Goal: Task Accomplishment & Management: Use online tool/utility

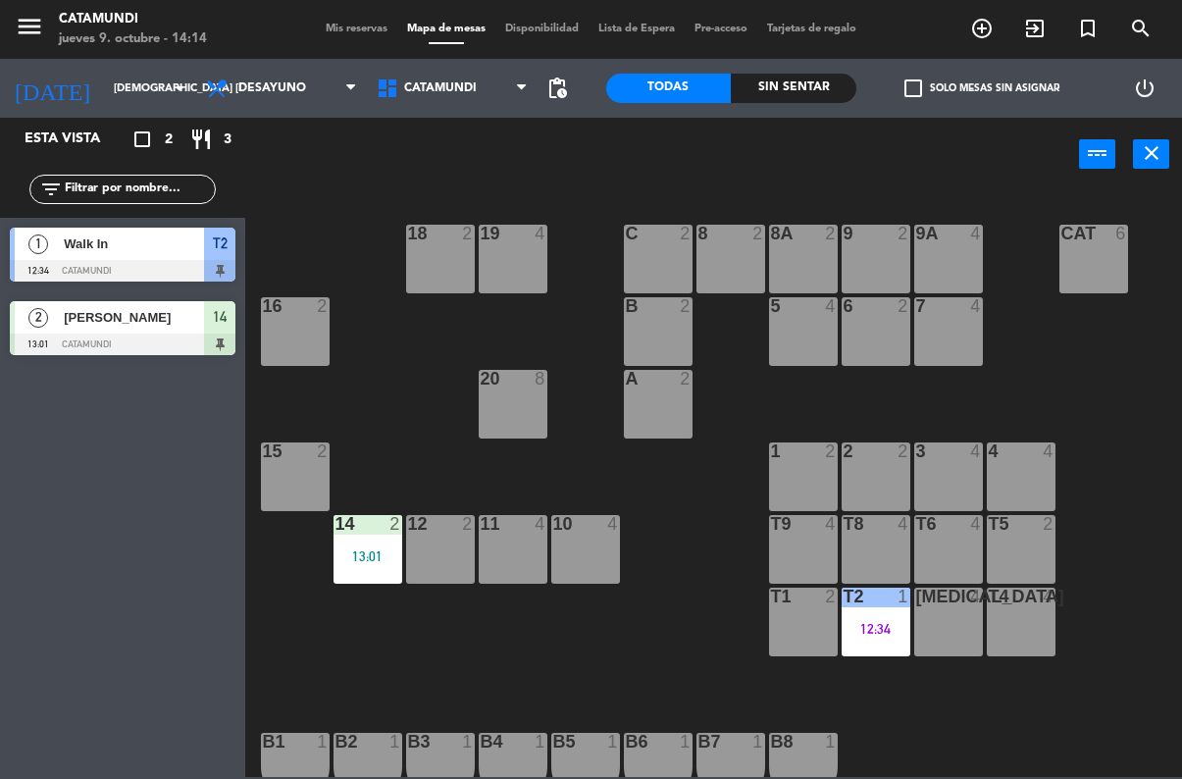
click at [889, 631] on div "12:34" at bounding box center [876, 629] width 69 height 14
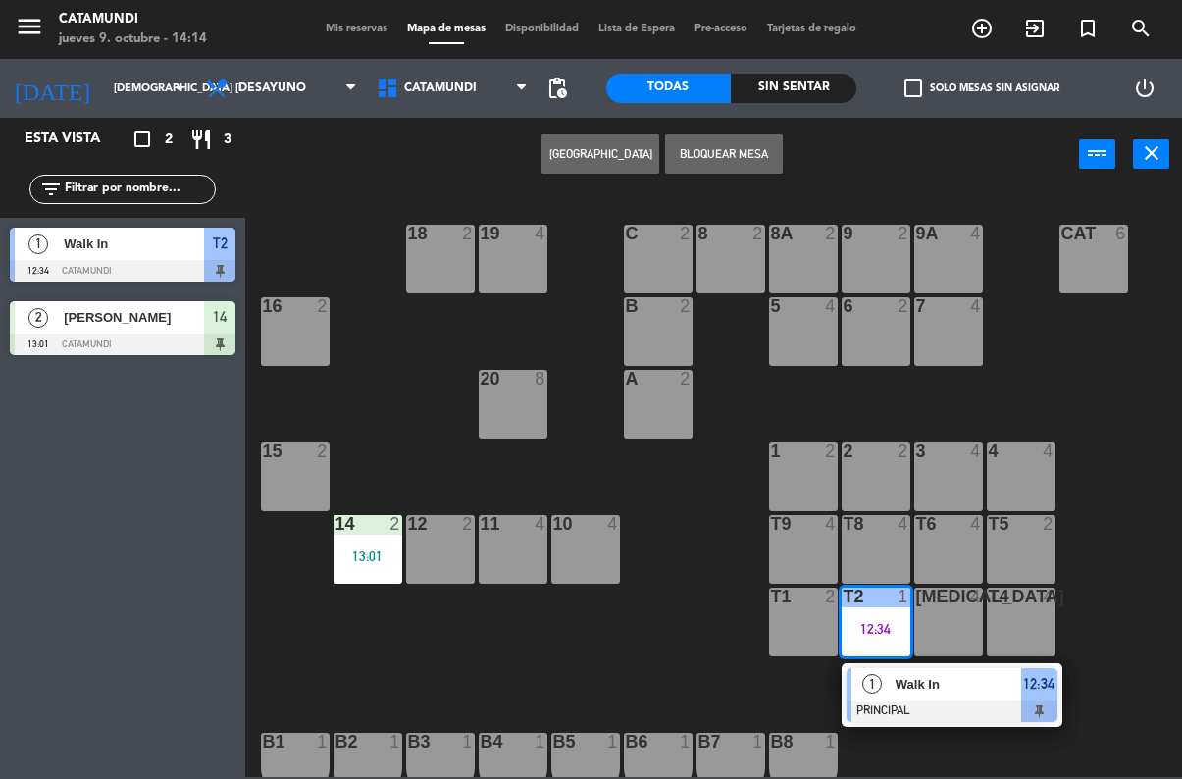
click at [1028, 700] on div at bounding box center [952, 711] width 211 height 22
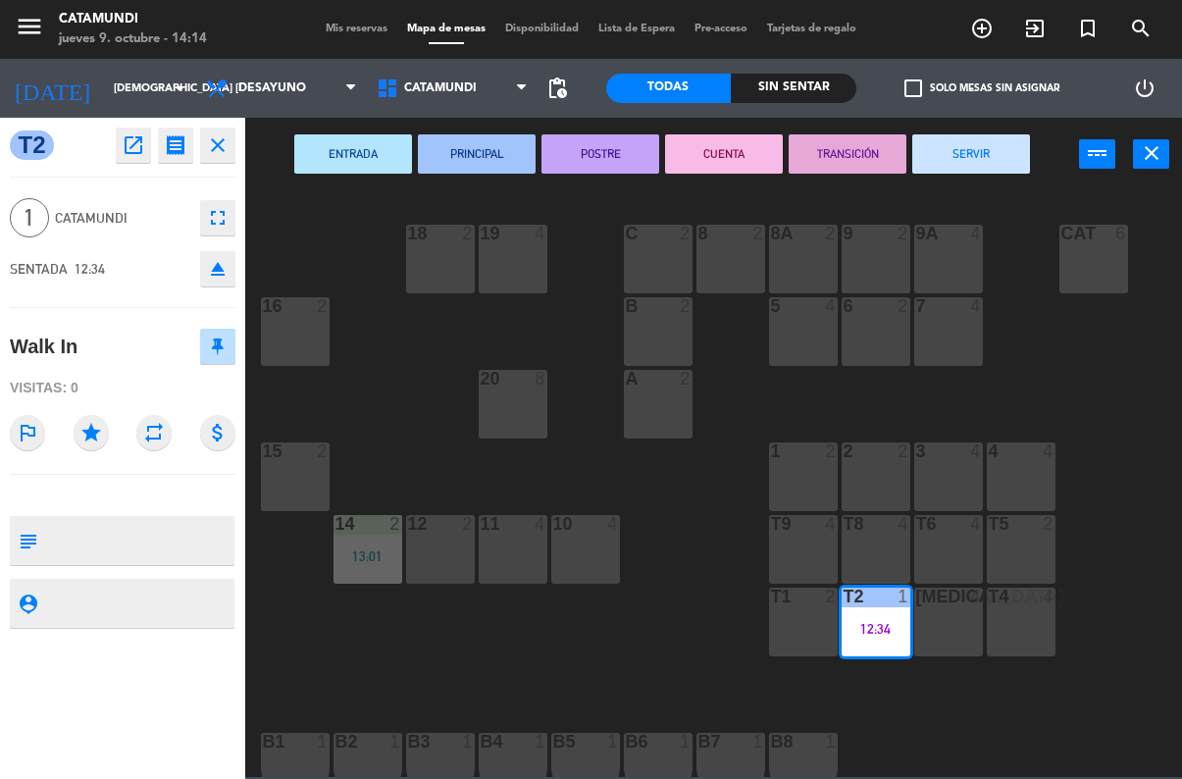
click at [970, 173] on button "SERVIR" at bounding box center [971, 153] width 118 height 39
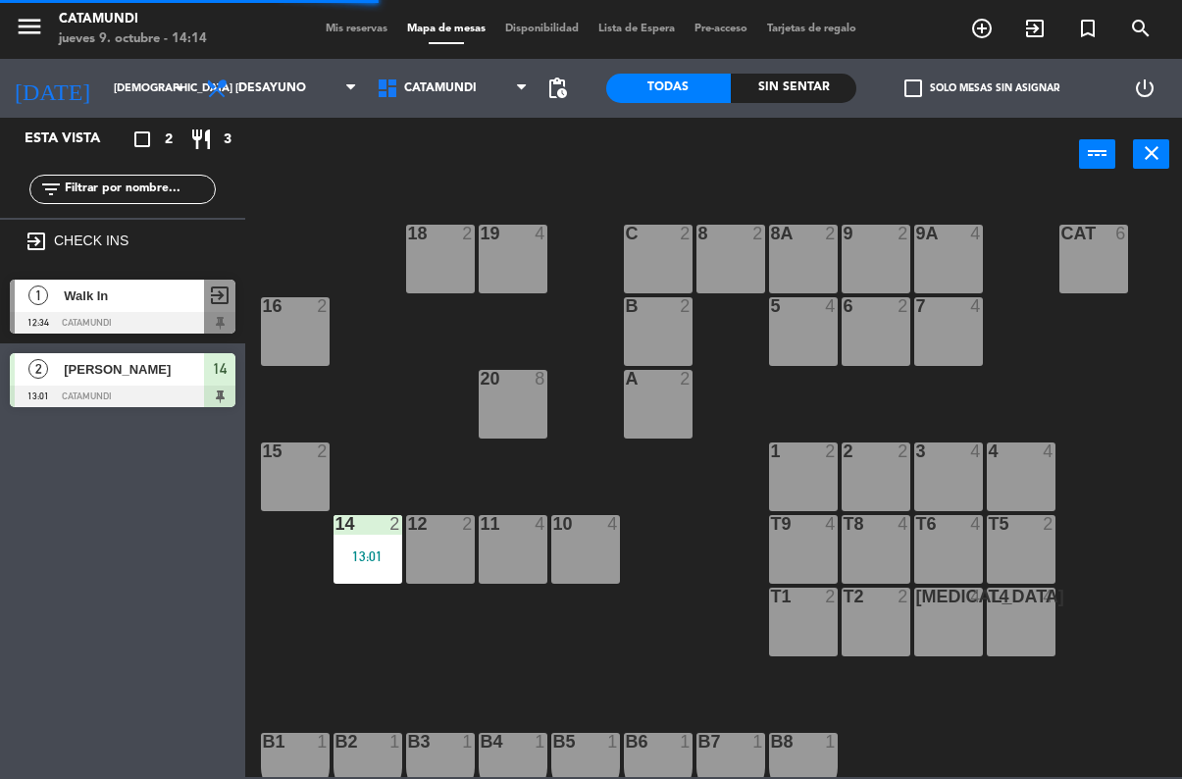
click at [883, 626] on div "T2 2" at bounding box center [876, 622] width 69 height 69
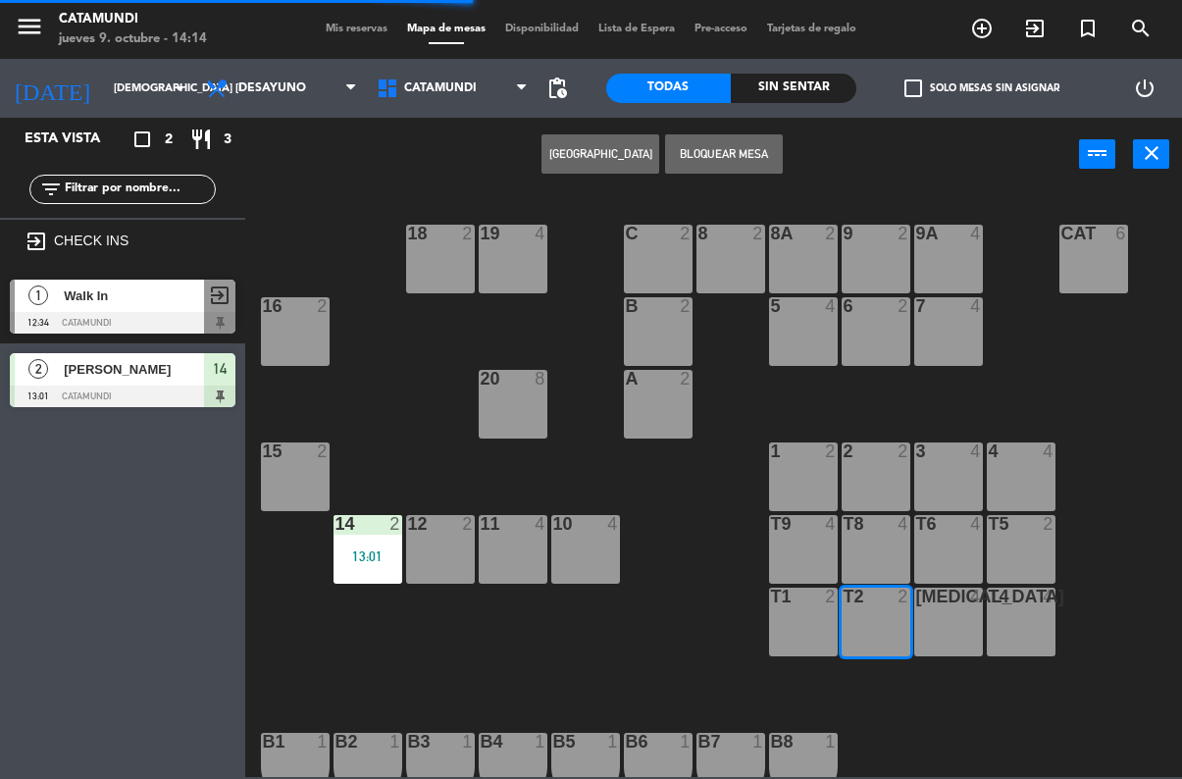
click at [579, 139] on button "[GEOGRAPHIC_DATA]" at bounding box center [601, 153] width 118 height 39
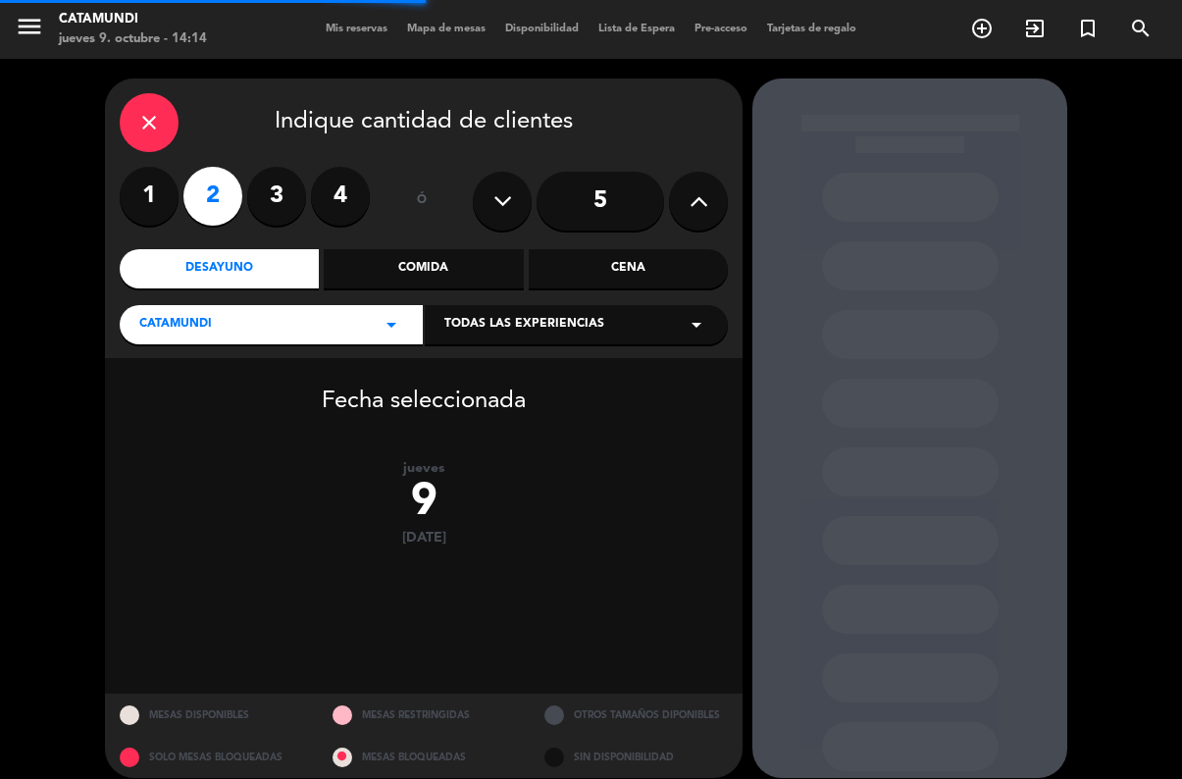
click at [164, 132] on div "close" at bounding box center [149, 122] width 59 height 59
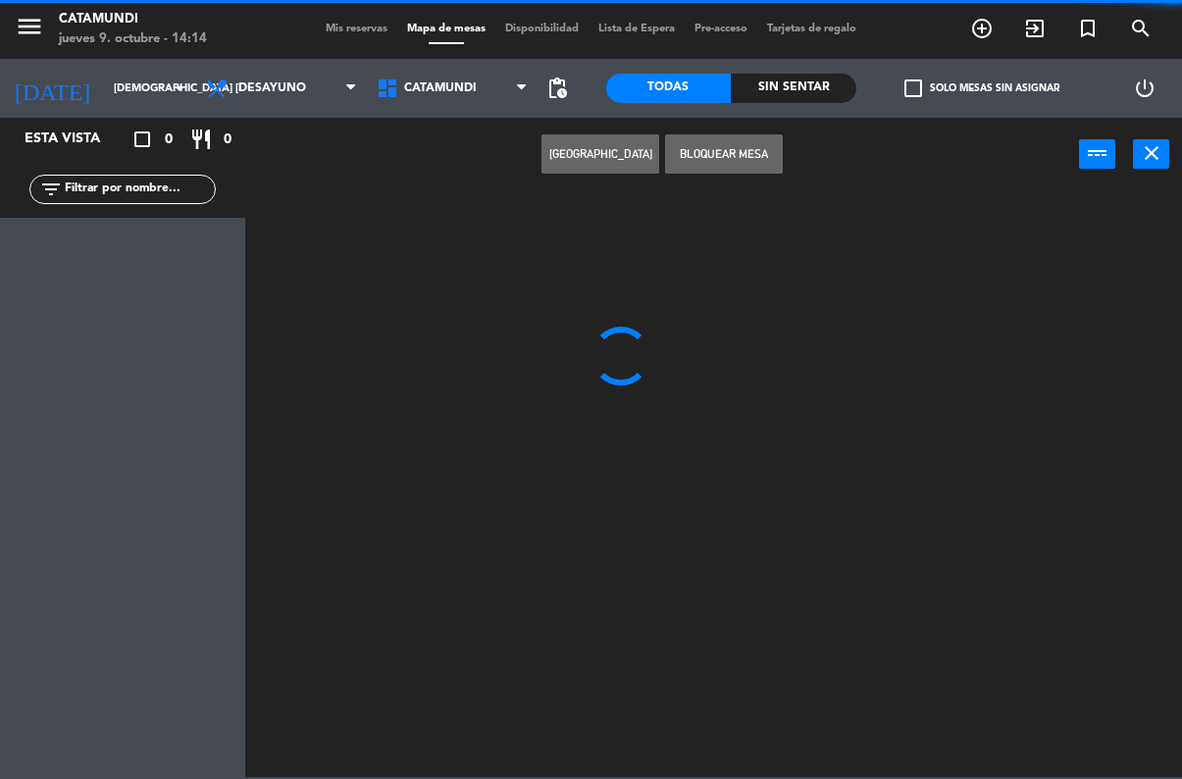
click at [331, 80] on span "Desayuno" at bounding box center [281, 88] width 171 height 43
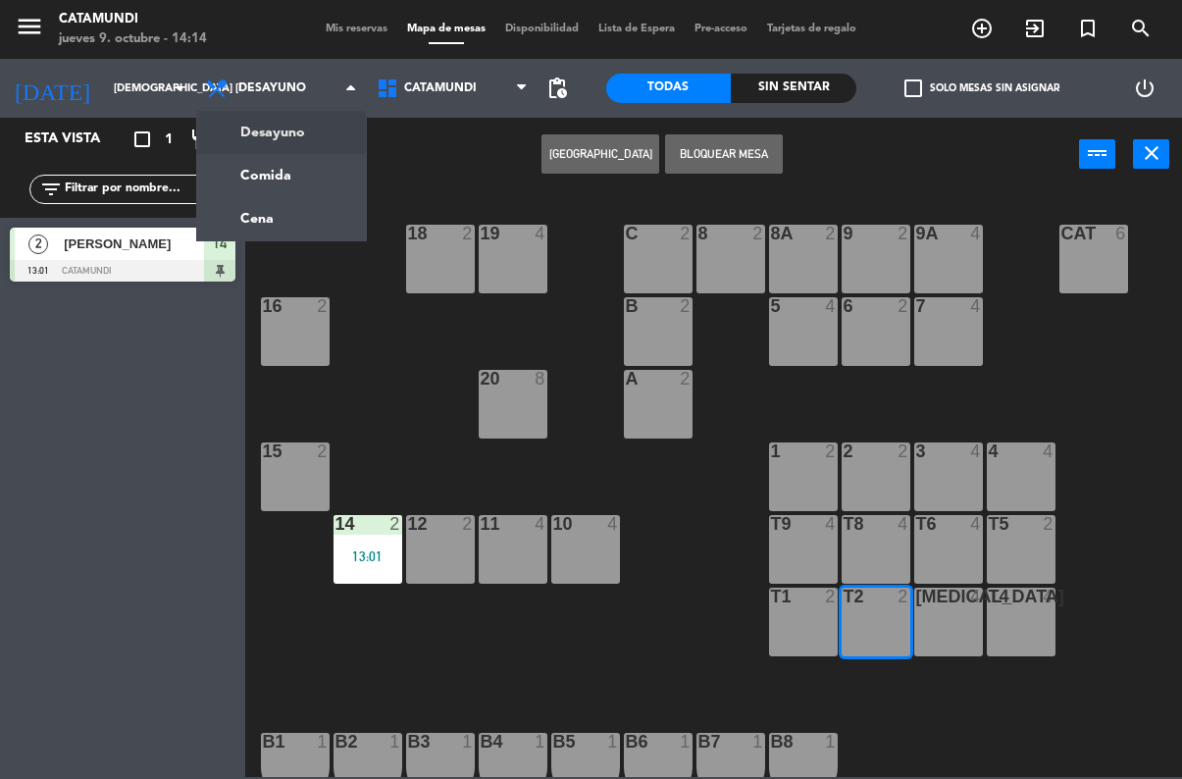
click at [128, 93] on input "[DEMOGRAPHIC_DATA] [DATE]" at bounding box center [177, 89] width 147 height 32
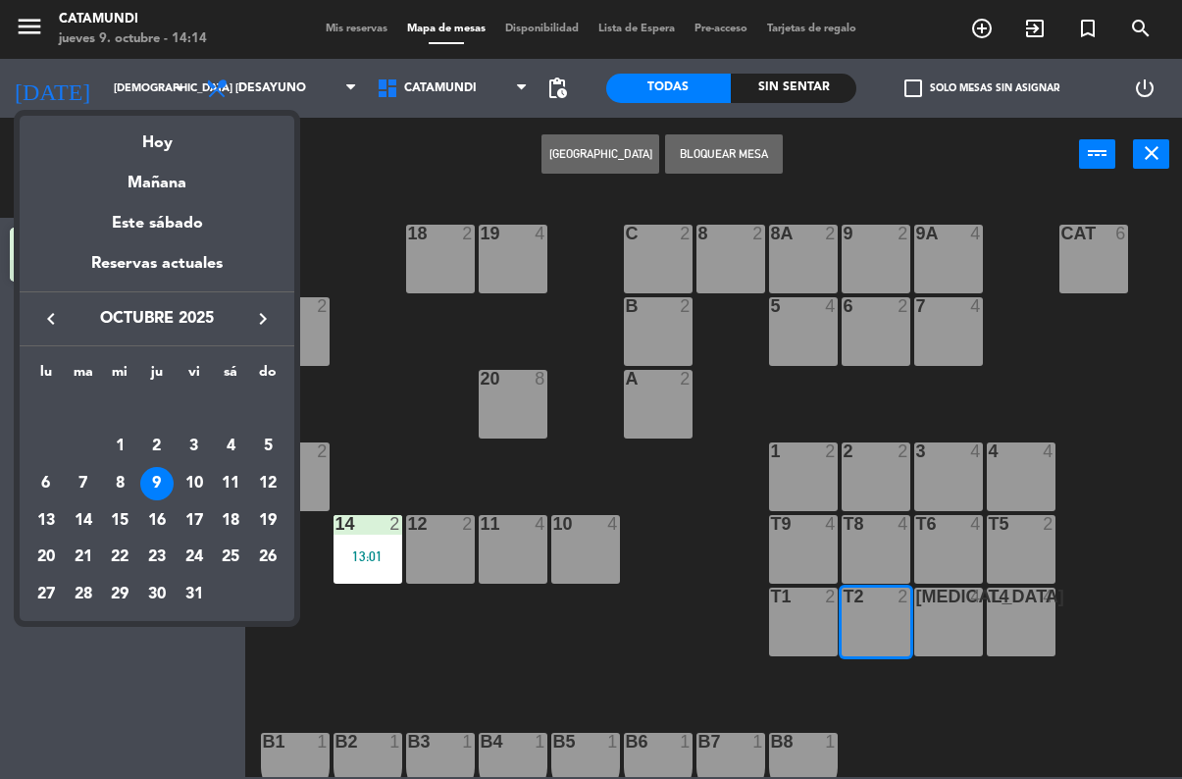
click at [152, 156] on div "Mañana" at bounding box center [157, 176] width 275 height 40
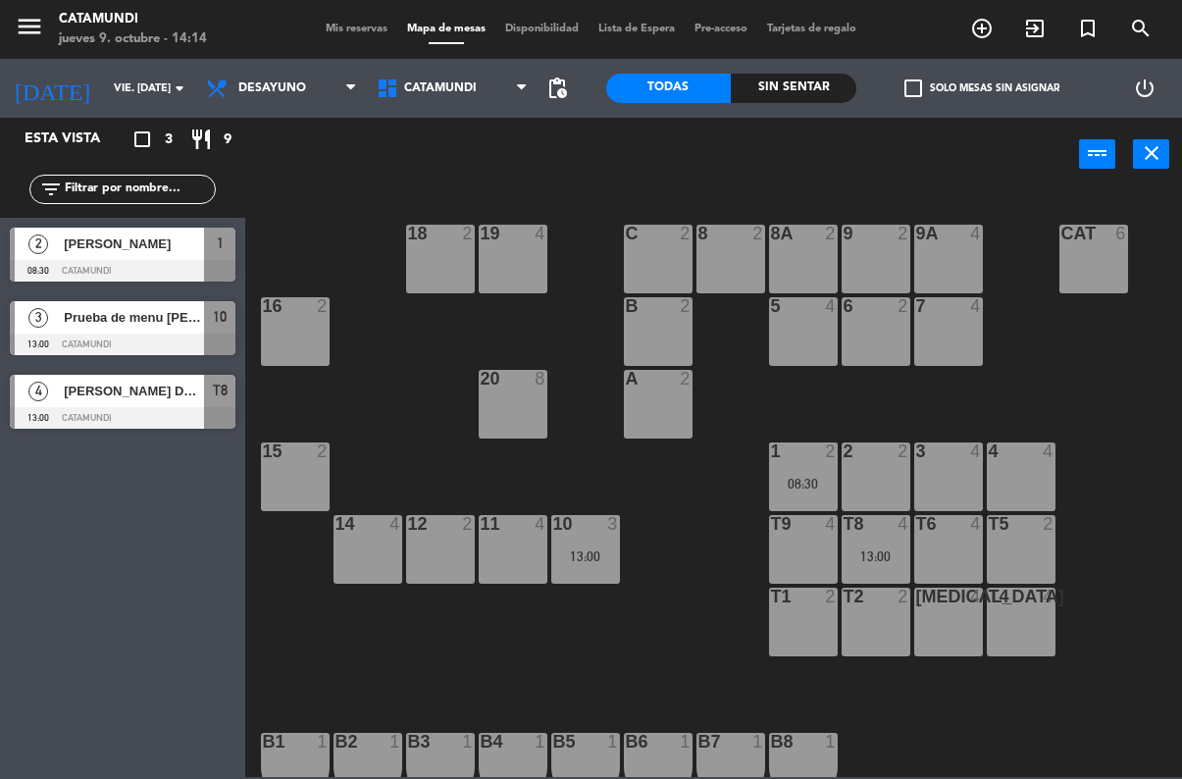
click at [293, 95] on span "Desayuno" at bounding box center [272, 88] width 68 height 14
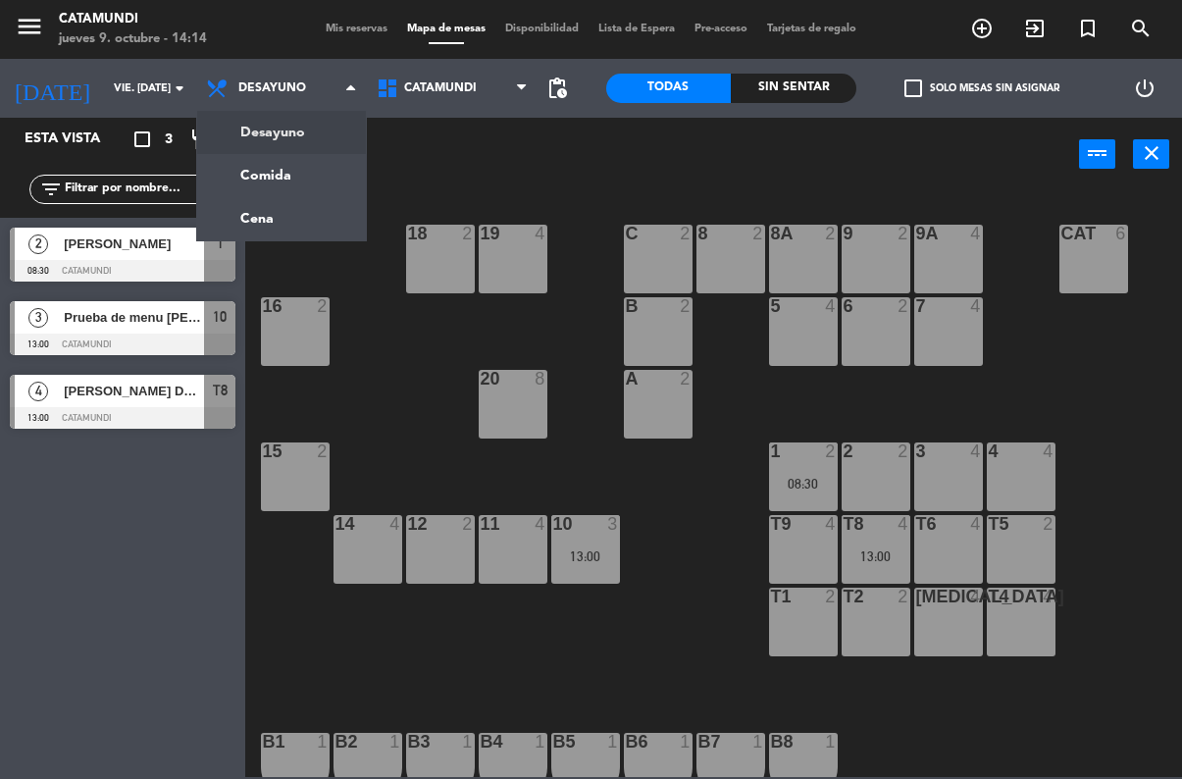
click at [135, 89] on input "vie. [DATE]" at bounding box center [177, 89] width 147 height 32
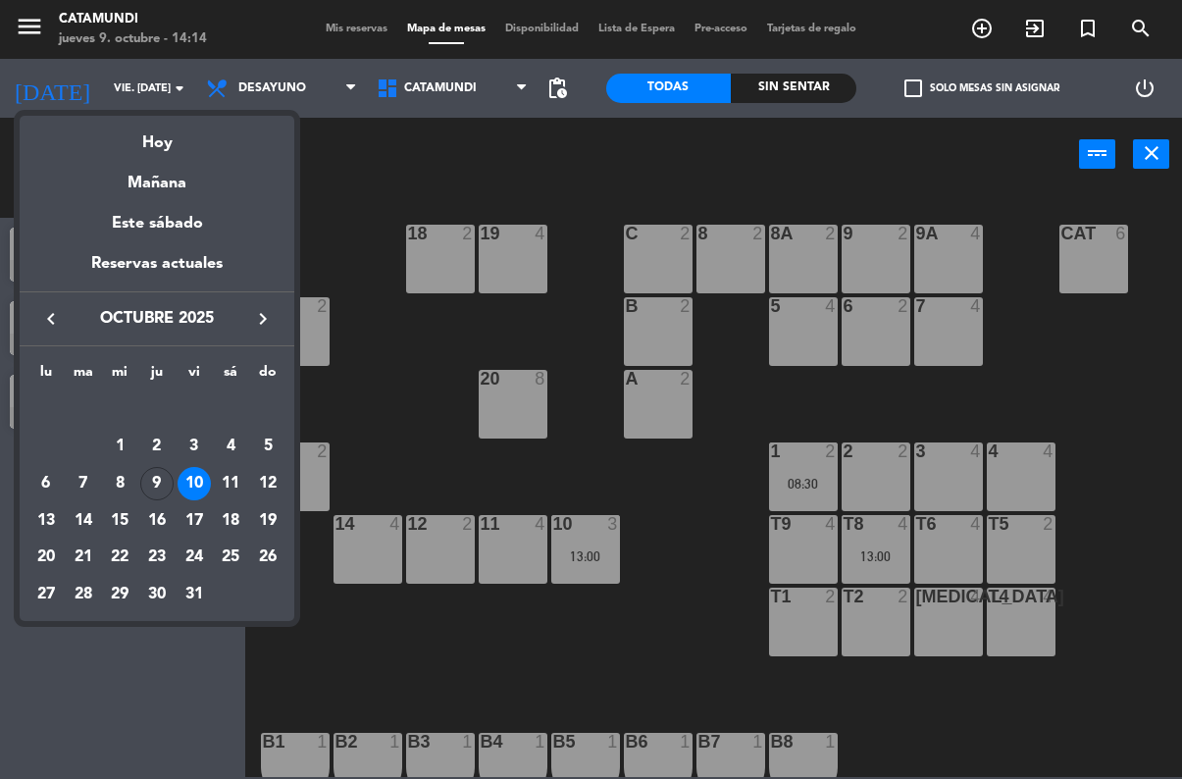
click at [187, 136] on div "Hoy" at bounding box center [157, 136] width 275 height 40
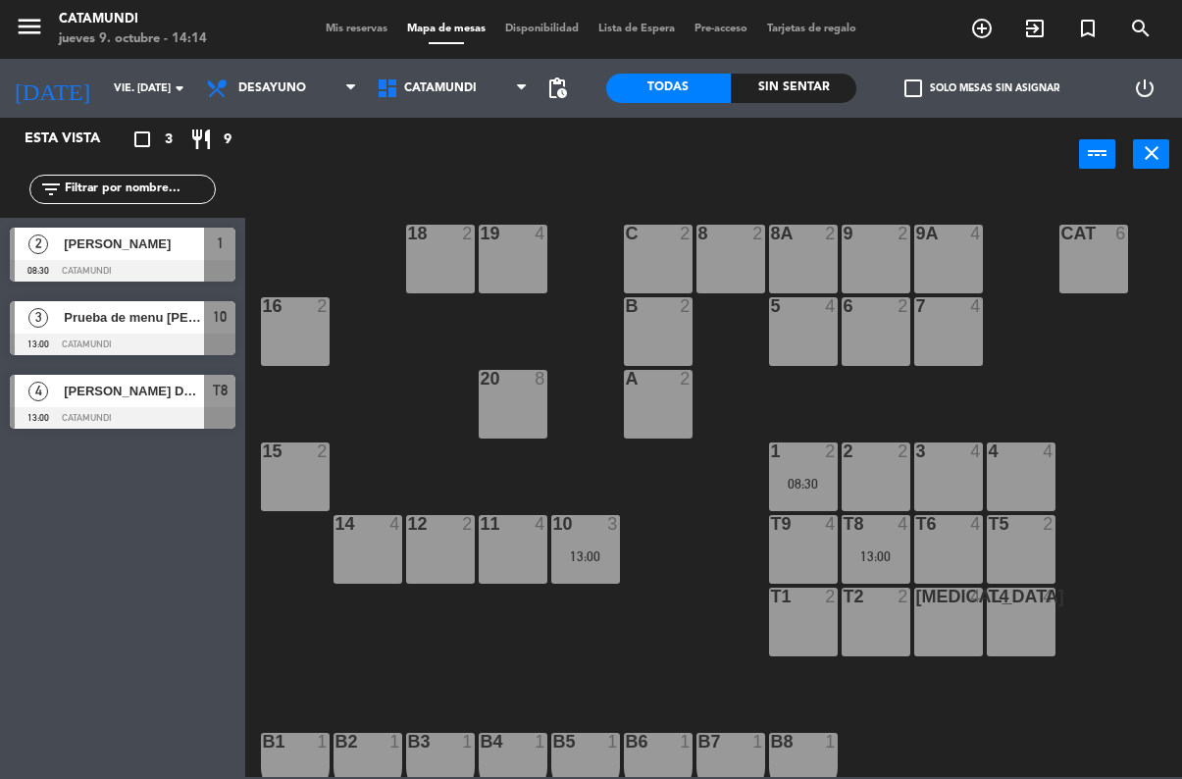
type input "[DEMOGRAPHIC_DATA] [DATE]"
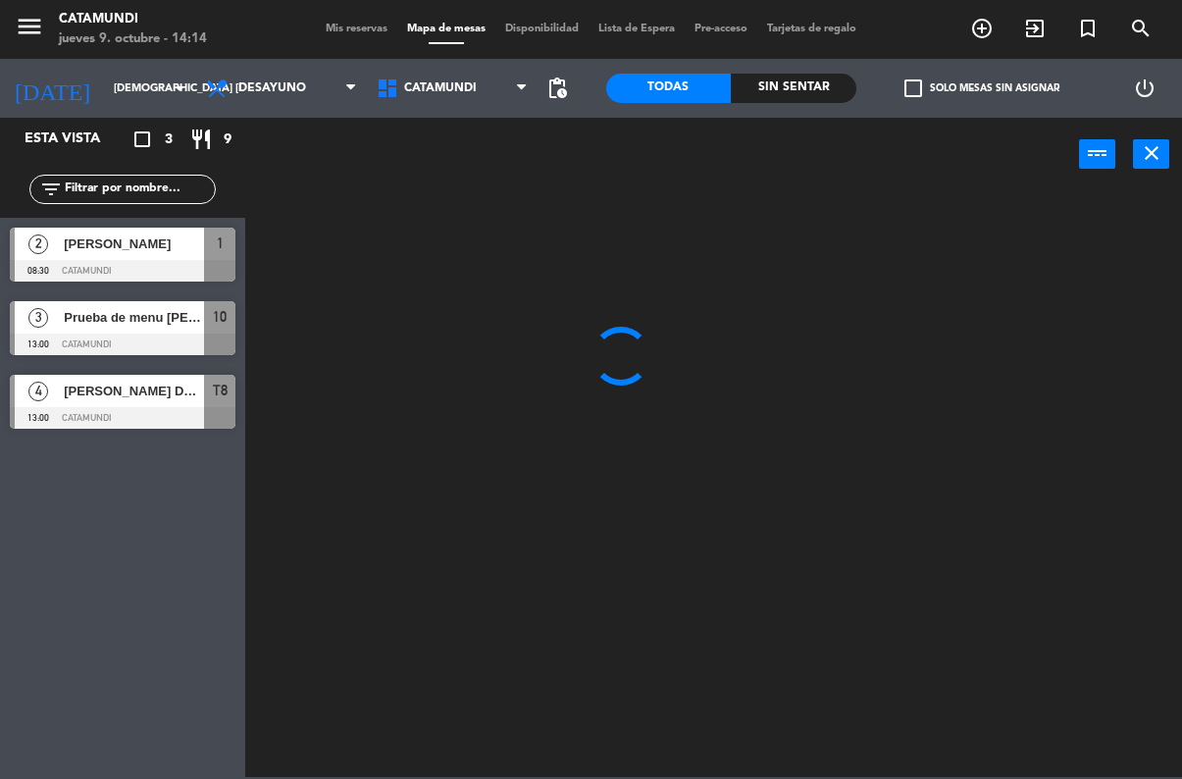
click at [274, 93] on span "Desayuno" at bounding box center [272, 88] width 68 height 14
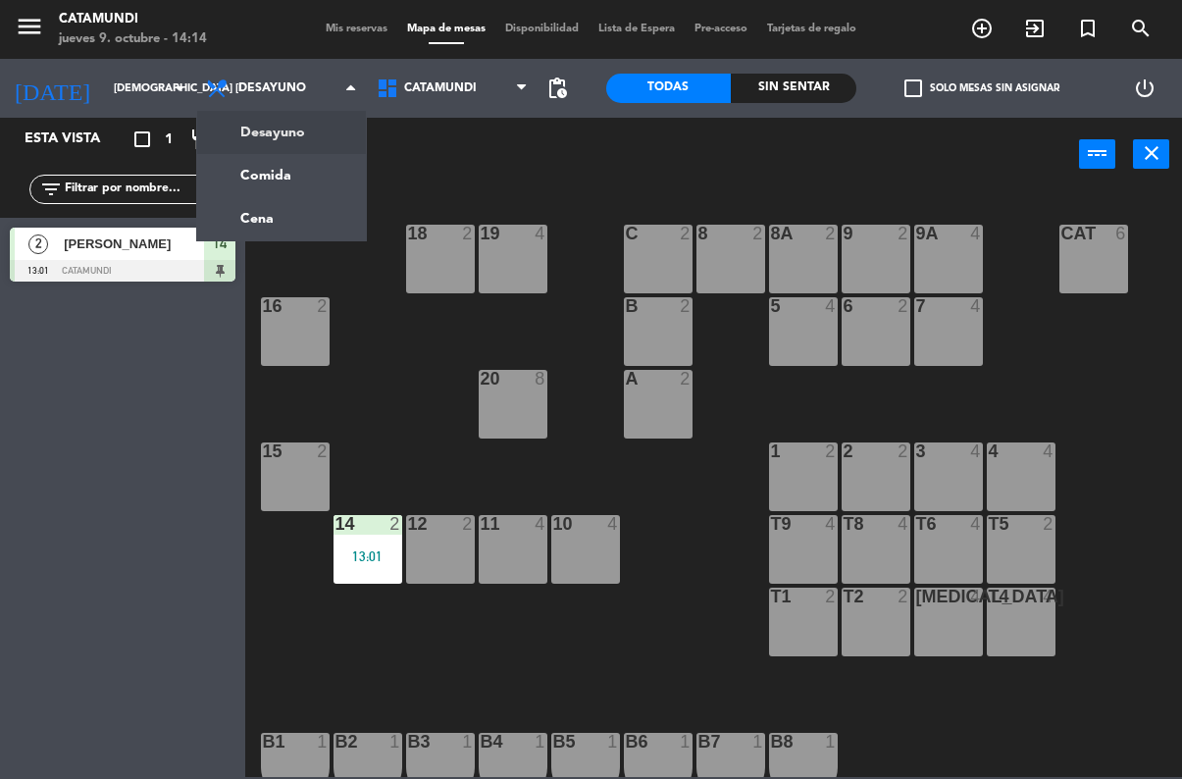
click at [263, 188] on ng-component "menu Catamundi jueves 9. octubre - 14:14 Mis reservas Mapa de mesas Disponibili…" at bounding box center [591, 388] width 1182 height 777
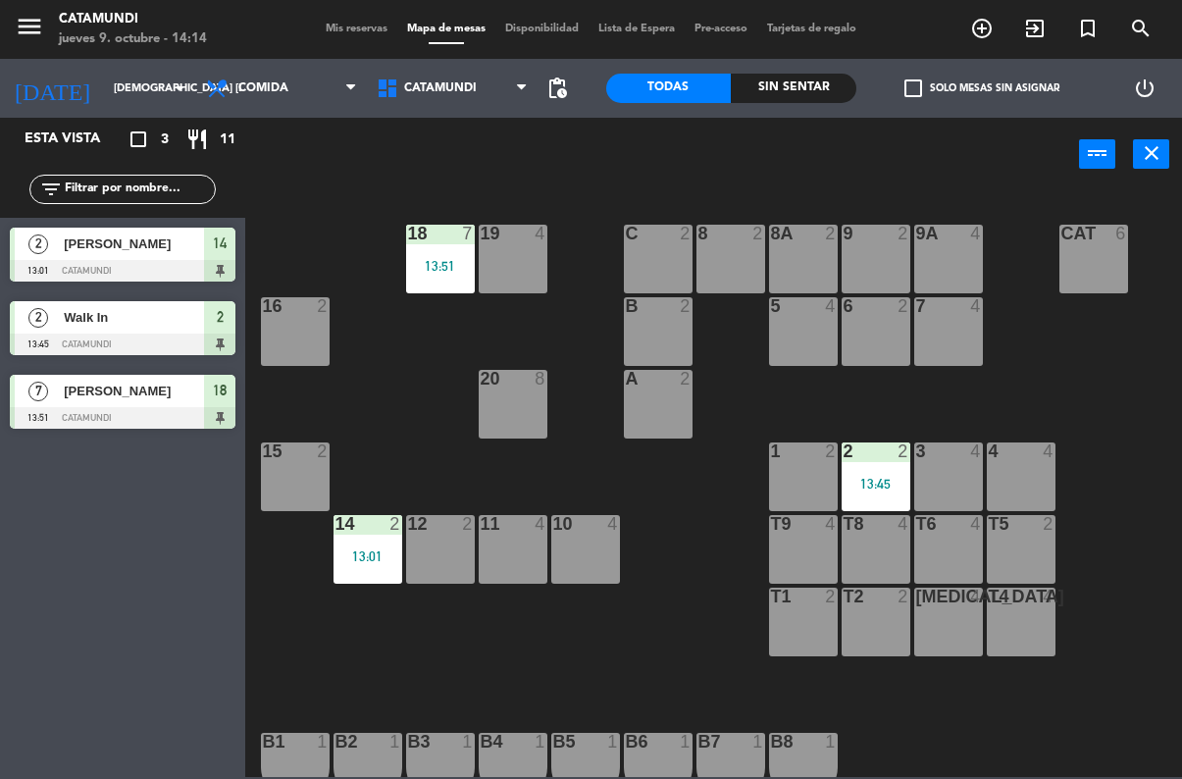
click at [887, 589] on div at bounding box center [875, 597] width 32 height 18
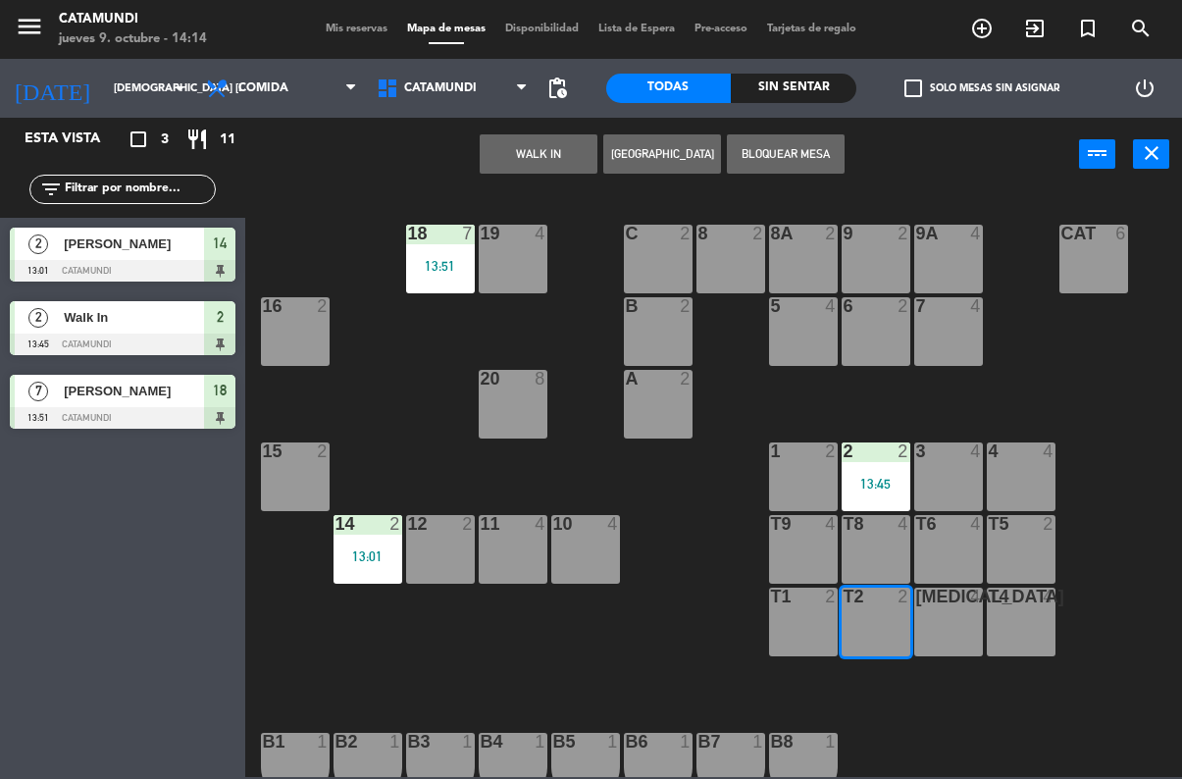
click at [529, 161] on button "WALK IN" at bounding box center [539, 153] width 118 height 39
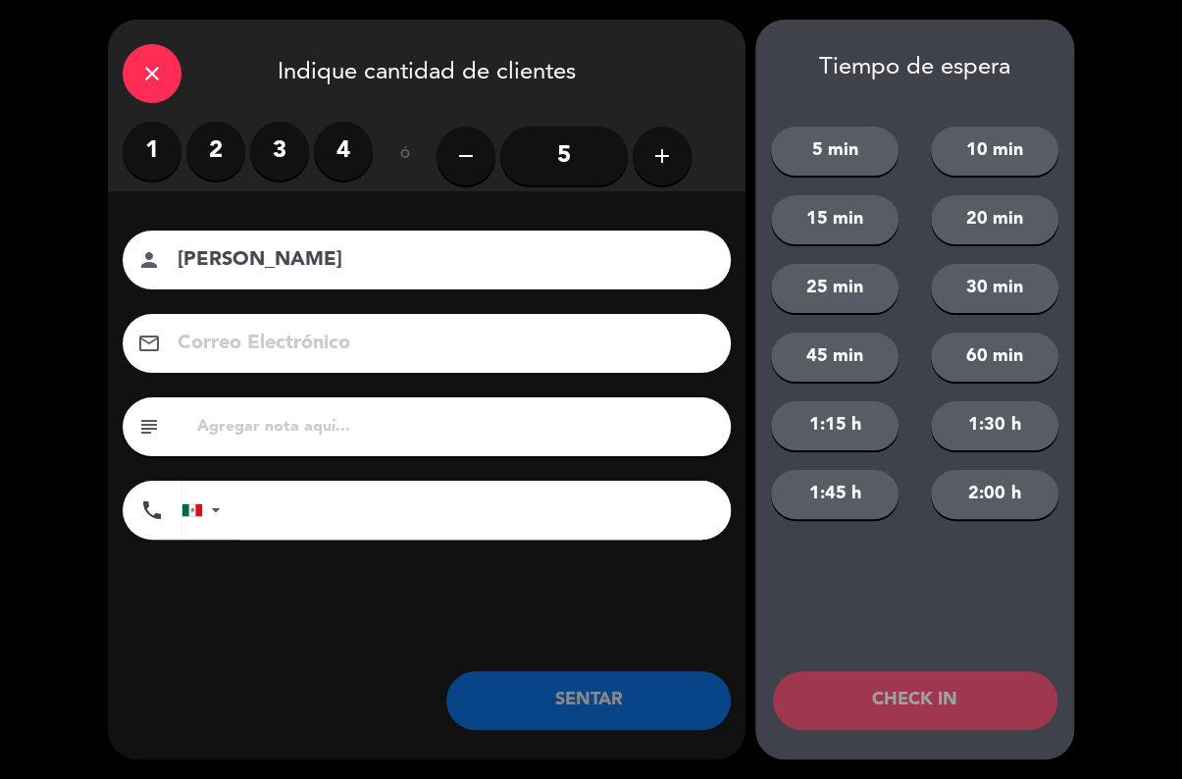
type input "[PERSON_NAME]"
click at [210, 156] on label "2" at bounding box center [215, 151] width 59 height 59
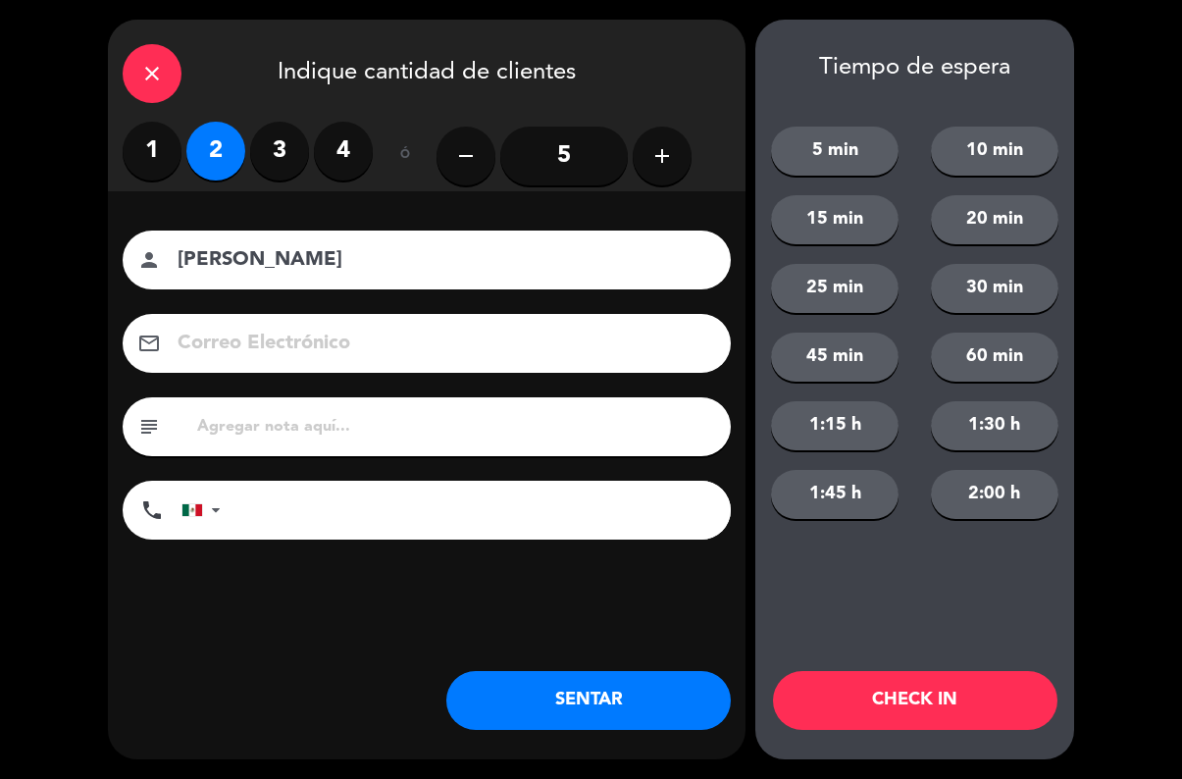
click at [642, 716] on button "SENTAR" at bounding box center [588, 700] width 285 height 59
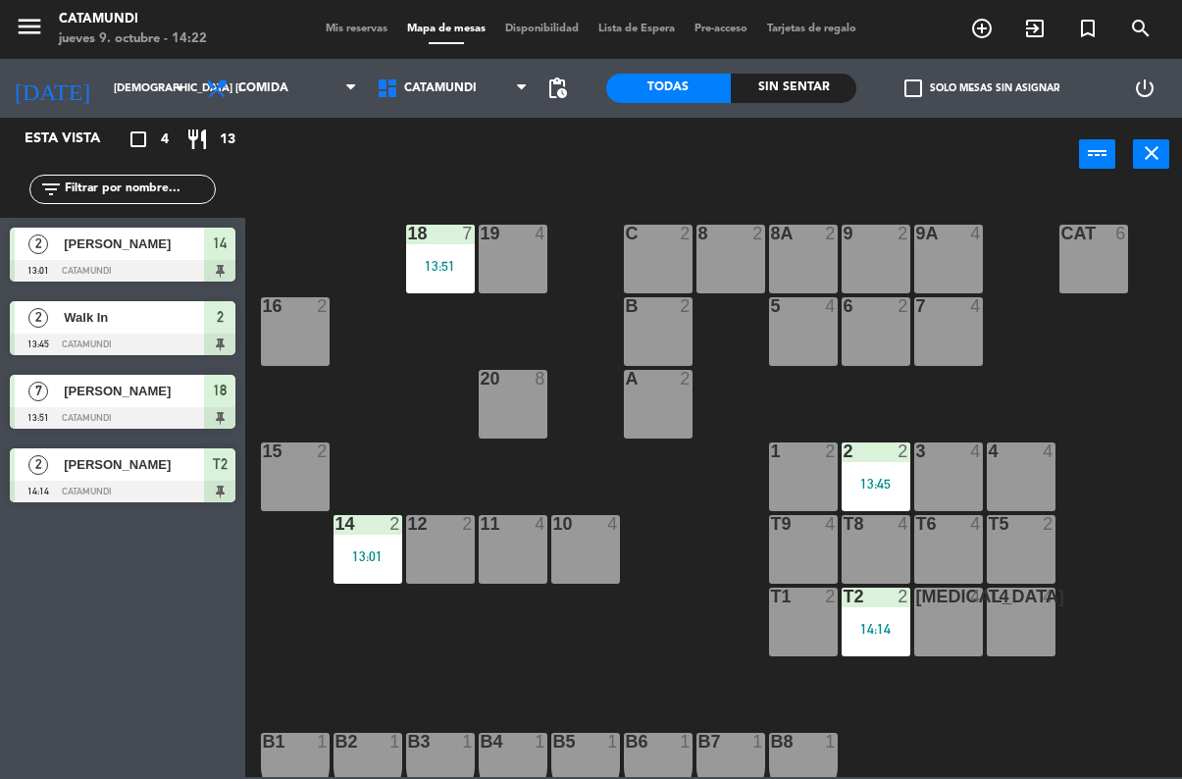
click at [362, 546] on div "14 2 13:01" at bounding box center [368, 549] width 69 height 69
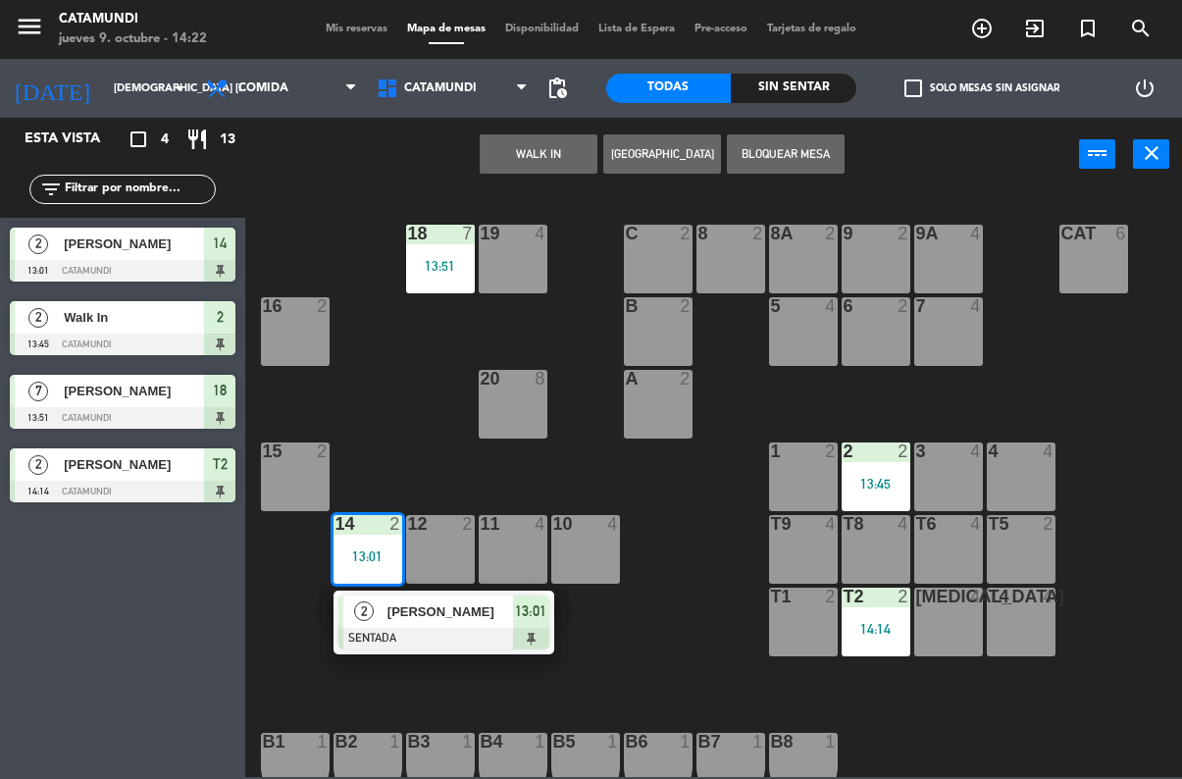
click at [493, 628] on div at bounding box center [443, 639] width 211 height 22
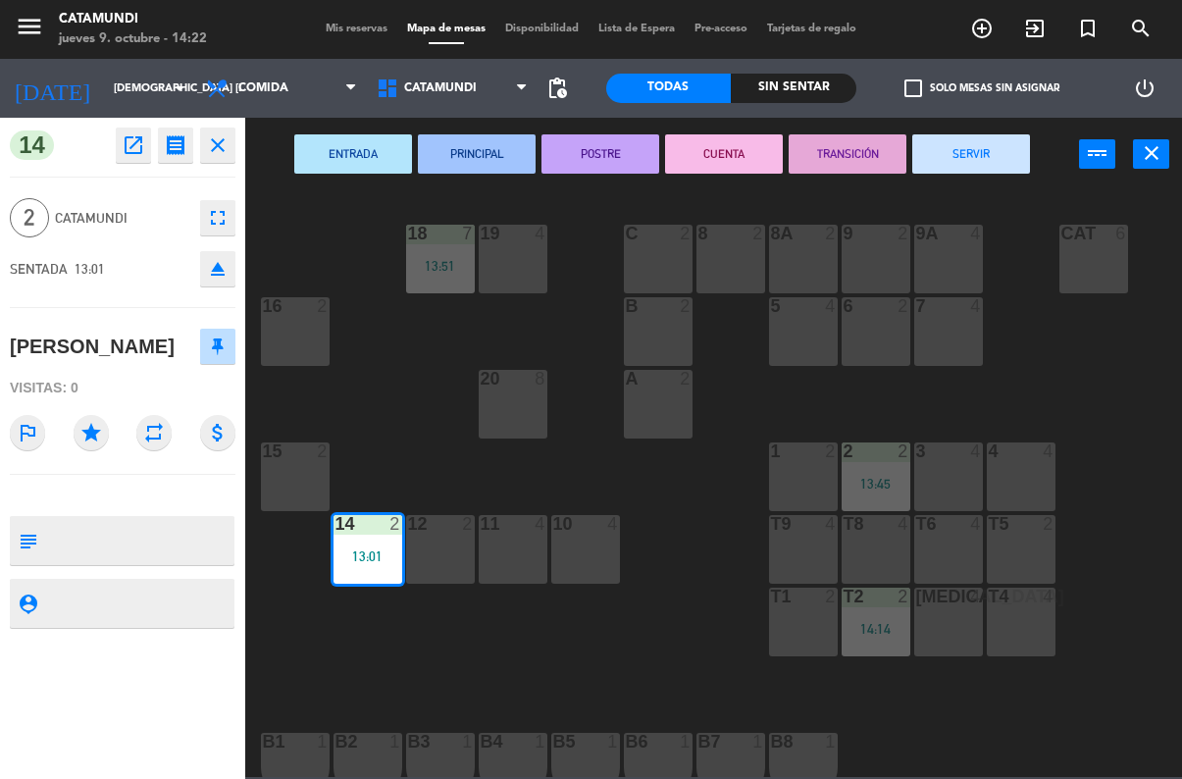
click at [939, 171] on button "SERVIR" at bounding box center [971, 153] width 118 height 39
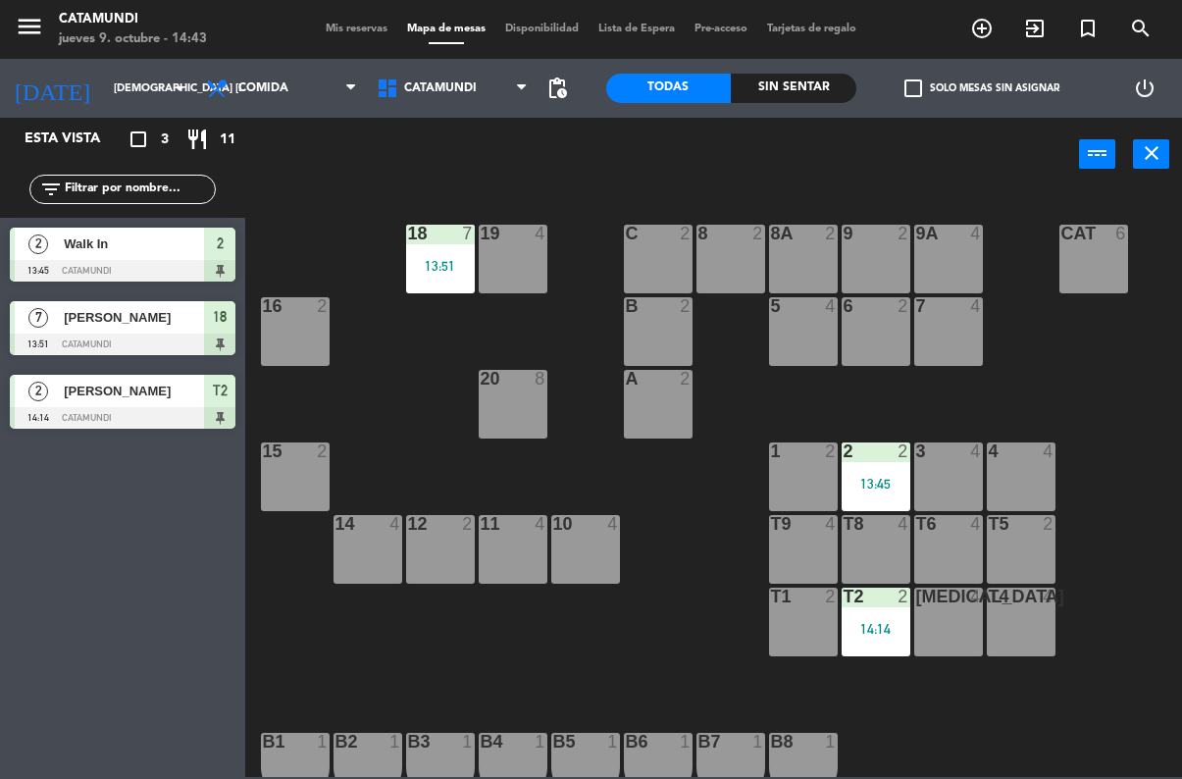
click at [775, 91] on div "Sin sentar" at bounding box center [794, 88] width 126 height 29
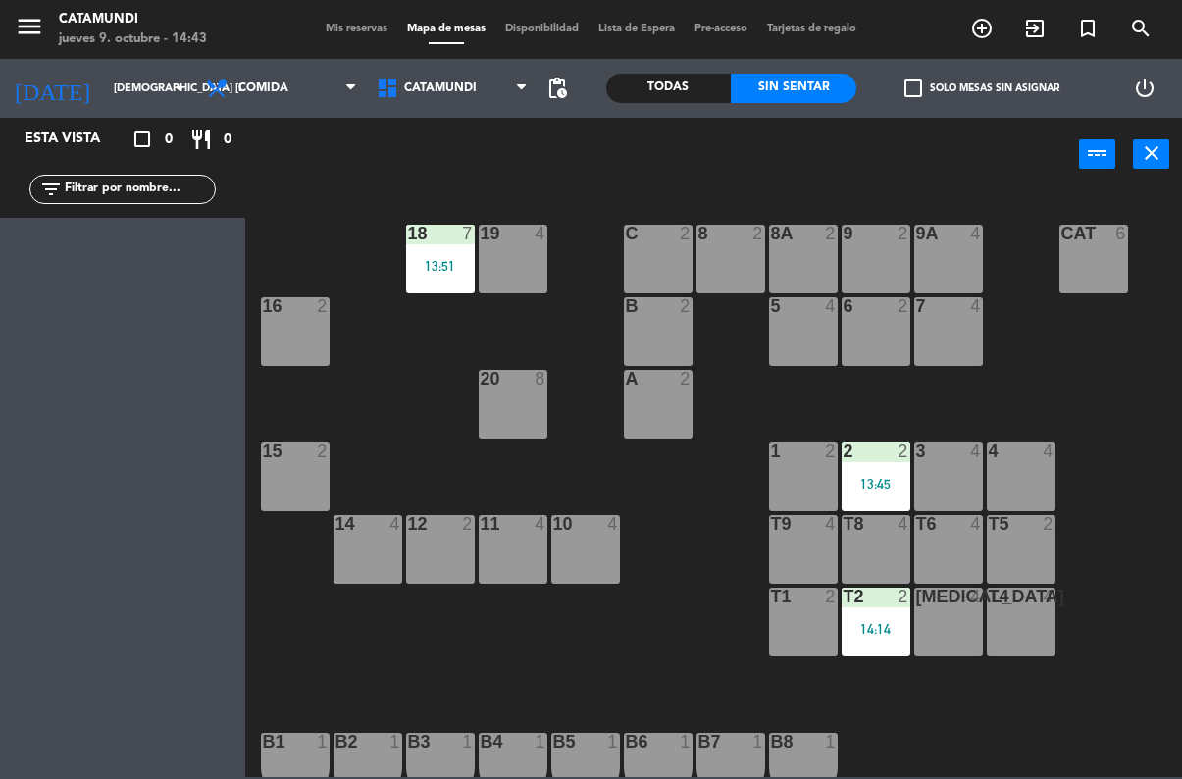
click at [680, 93] on div "Todas" at bounding box center [669, 88] width 126 height 29
